Goal: Task Accomplishment & Management: Manage account settings

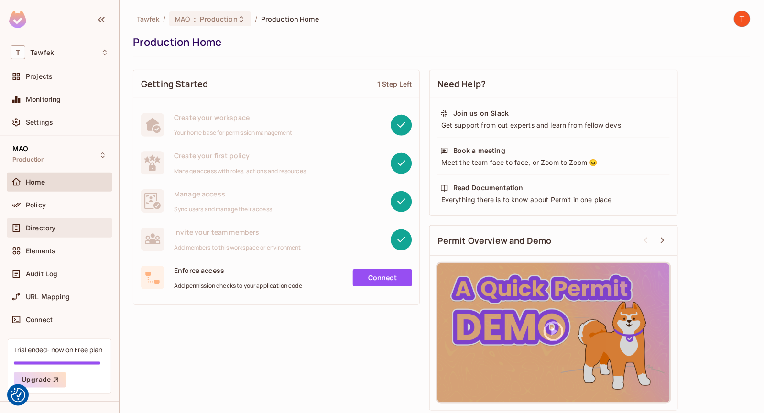
click at [55, 219] on div "Directory" at bounding box center [60, 228] width 106 height 19
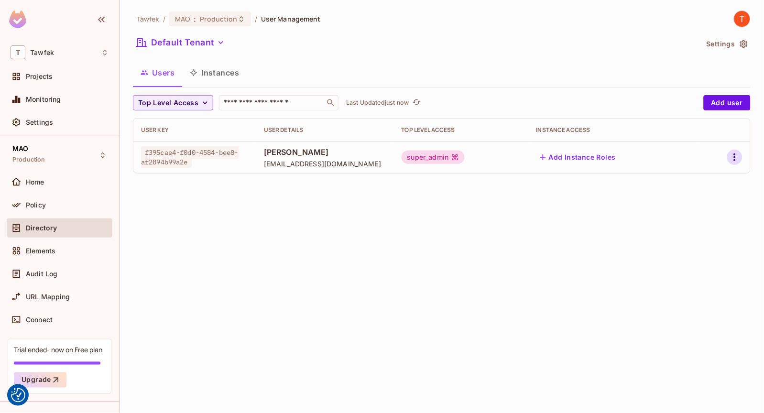
click at [736, 155] on icon "button" at bounding box center [735, 158] width 2 height 8
click at [375, 259] on div at bounding box center [382, 206] width 764 height 413
click at [727, 163] on div at bounding box center [723, 157] width 37 height 15
click at [736, 159] on icon "button" at bounding box center [734, 157] width 11 height 11
click at [694, 196] on div "Edit Attributes" at bounding box center [702, 201] width 47 height 10
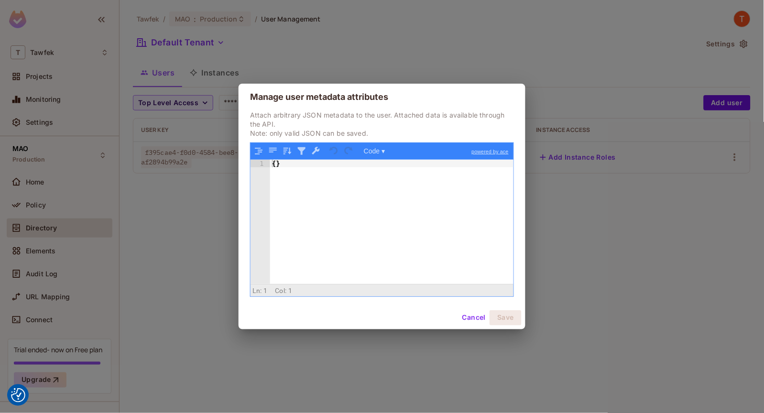
click at [330, 194] on div "{ }" at bounding box center [391, 229] width 243 height 139
click at [274, 165] on div "{ }" at bounding box center [391, 229] width 243 height 139
click at [276, 165] on div "{ }" at bounding box center [391, 229] width 243 height 139
